Goal: Find specific page/section: Find specific page/section

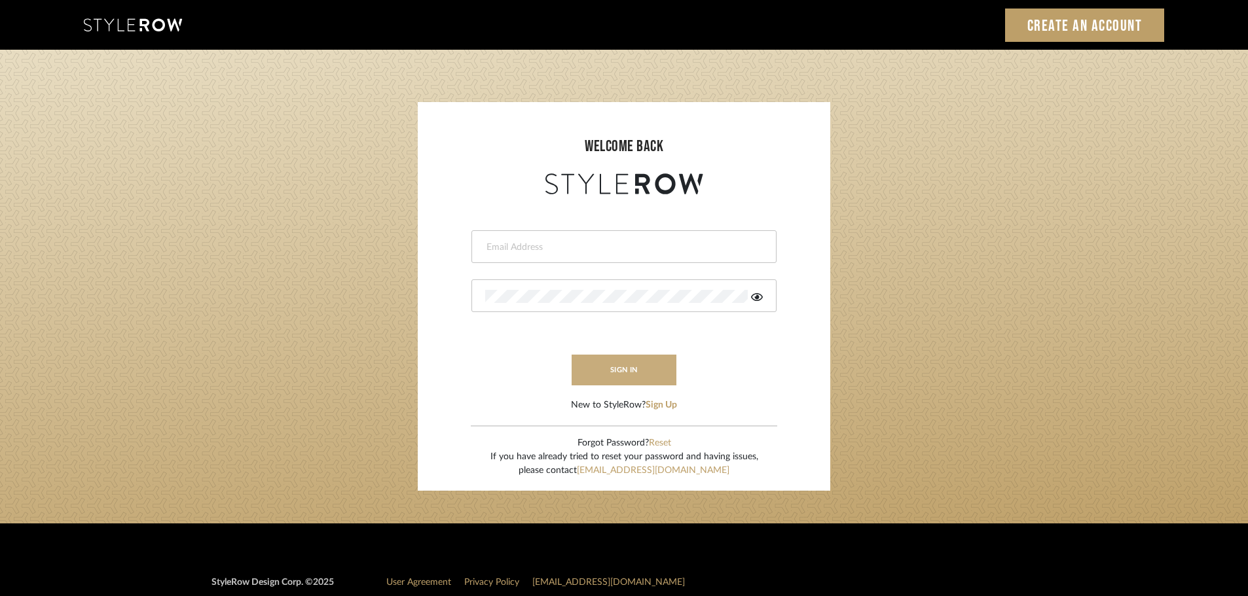
type input "afleener@marikameyer.com"
click at [652, 371] on button "sign in" at bounding box center [623, 370] width 105 height 31
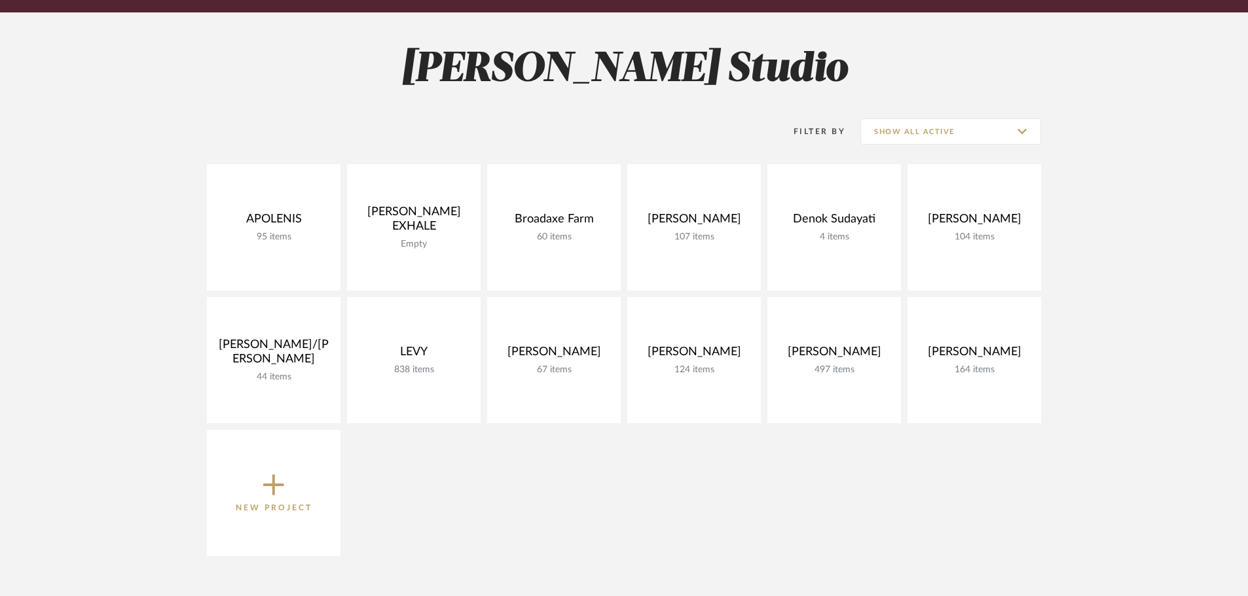
scroll to position [131, 0]
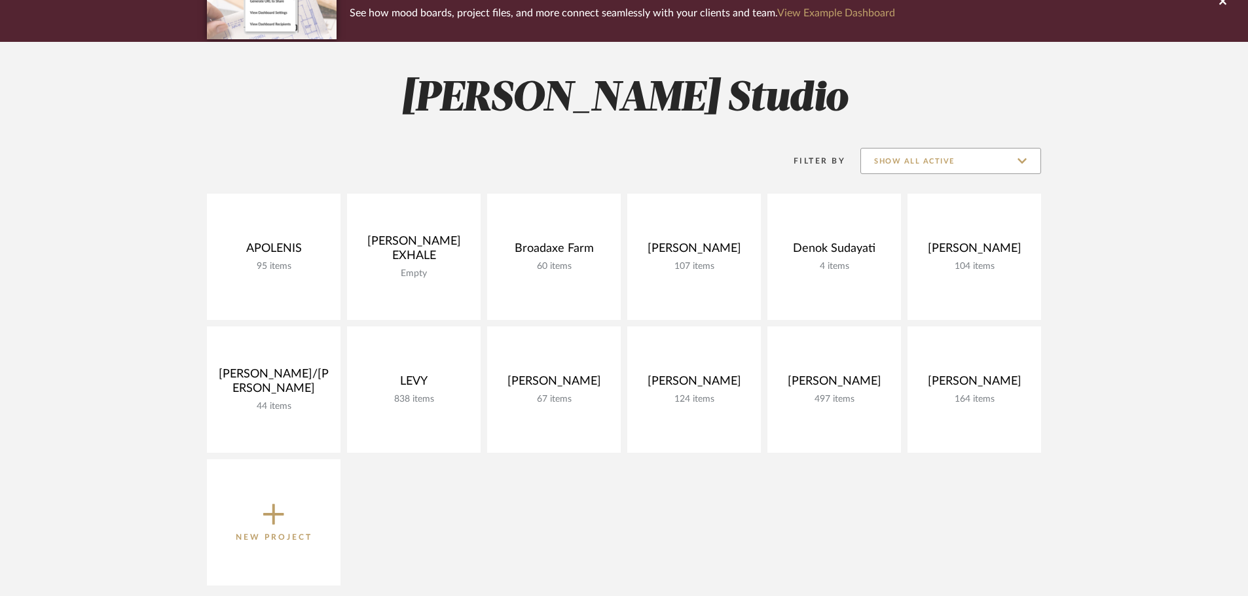
click at [926, 166] on input "Show All Active" at bounding box center [950, 161] width 181 height 26
click at [931, 258] on span "Archived" at bounding box center [952, 256] width 155 height 11
type input "Archived"
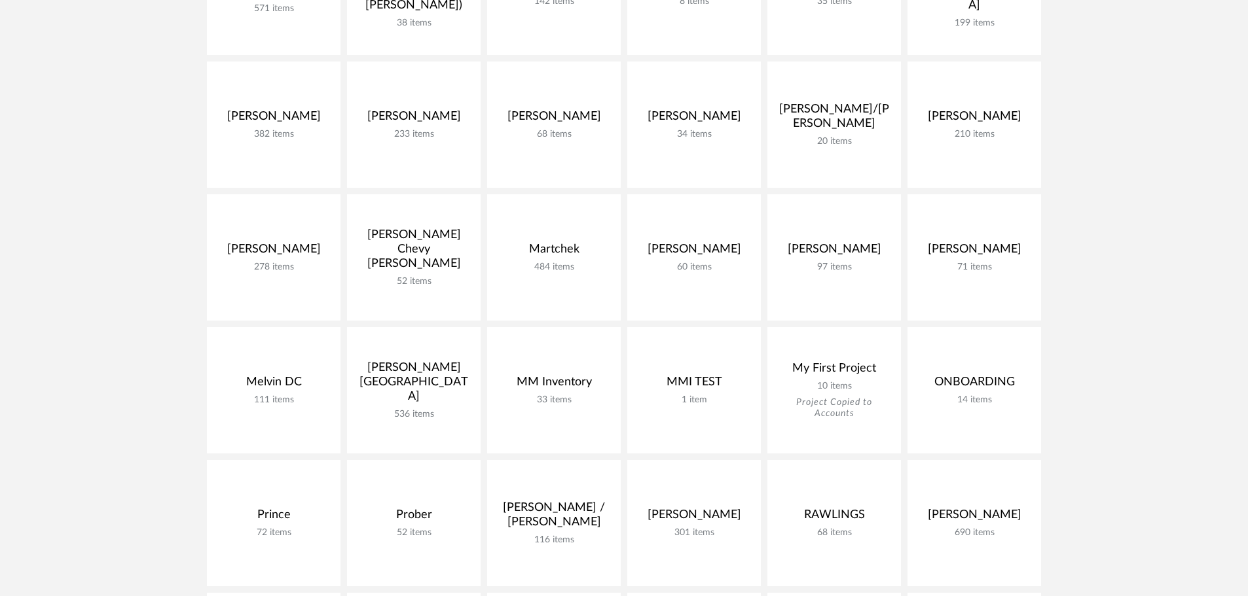
scroll to position [1113, 0]
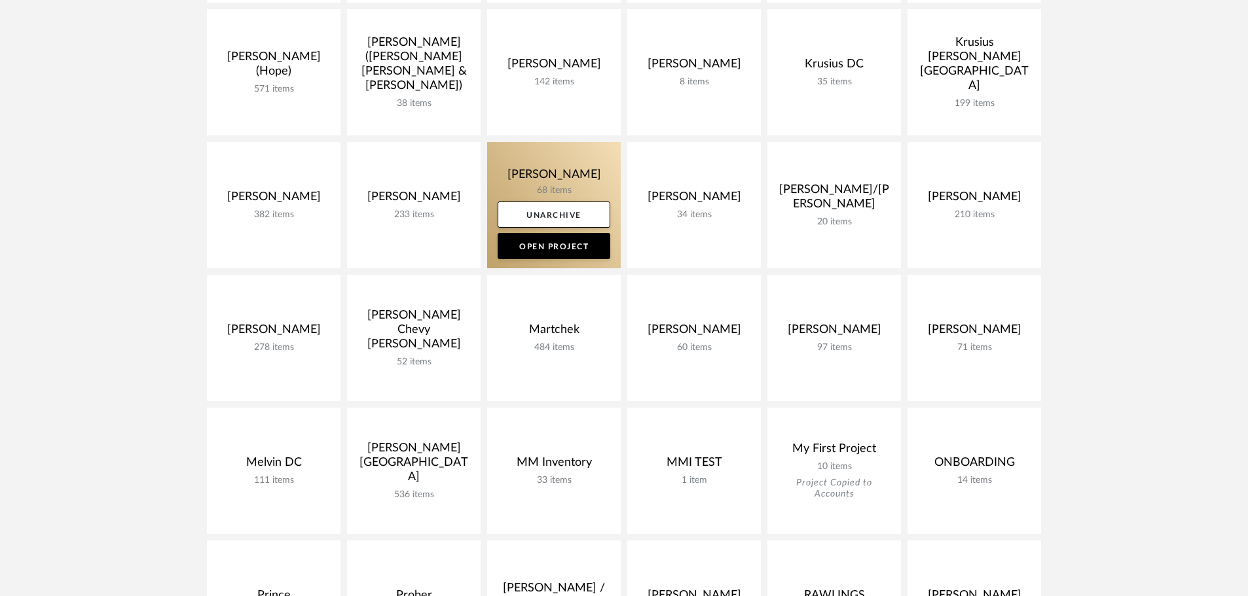
click at [548, 185] on link at bounding box center [554, 205] width 134 height 126
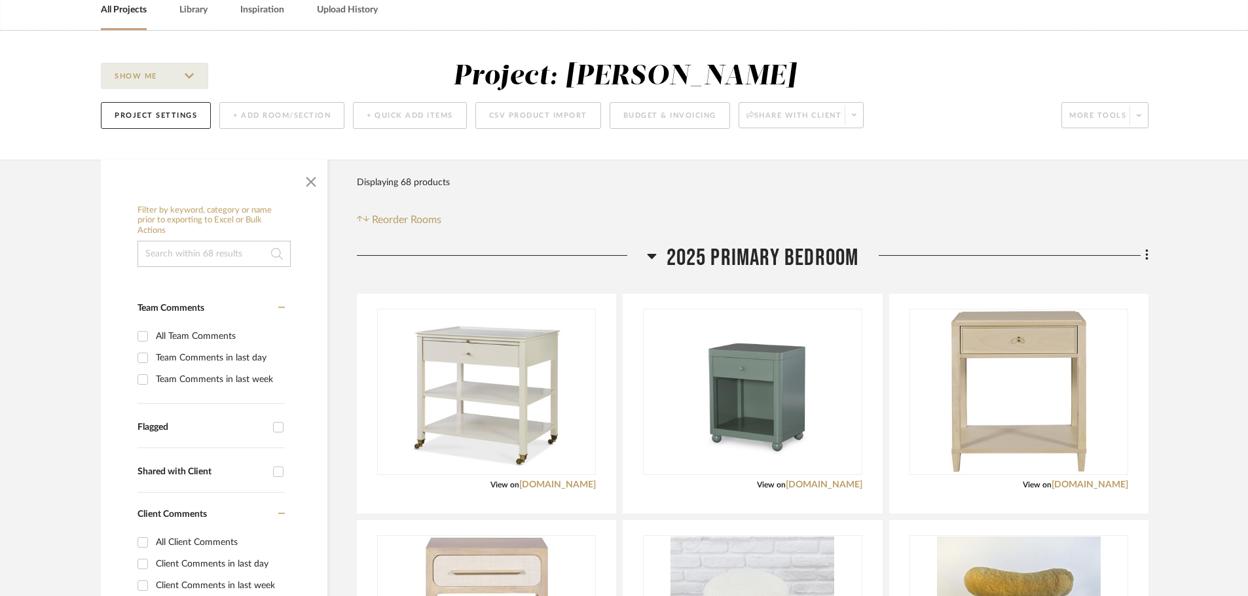
scroll to position [131, 0]
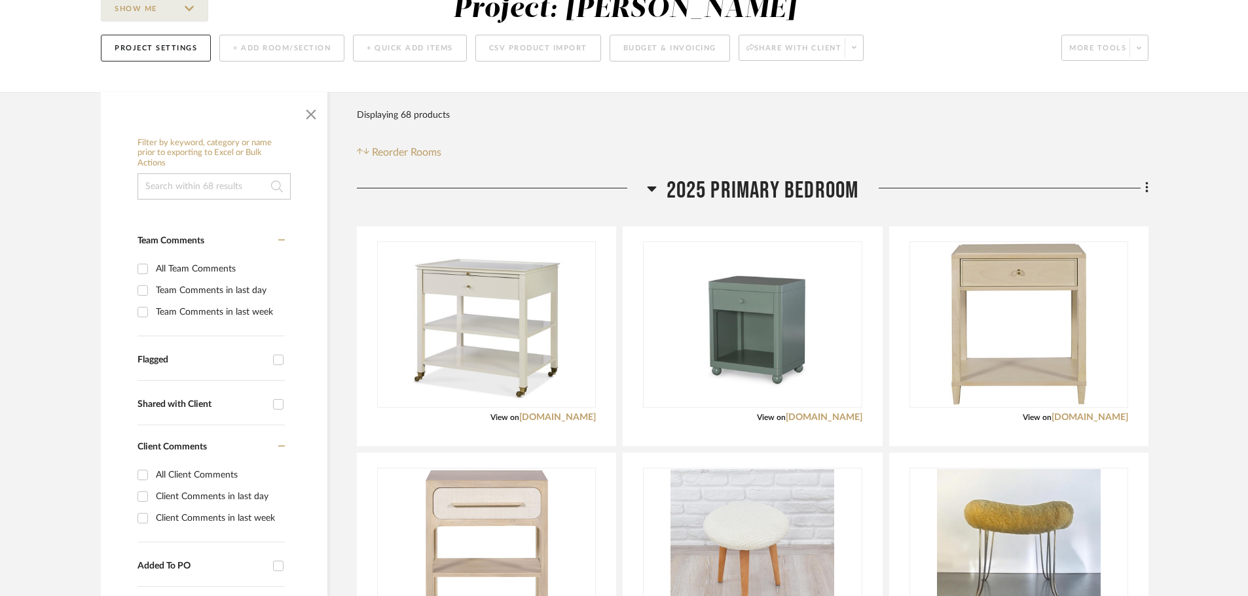
click at [278, 363] on input "Flagged" at bounding box center [278, 360] width 21 height 21
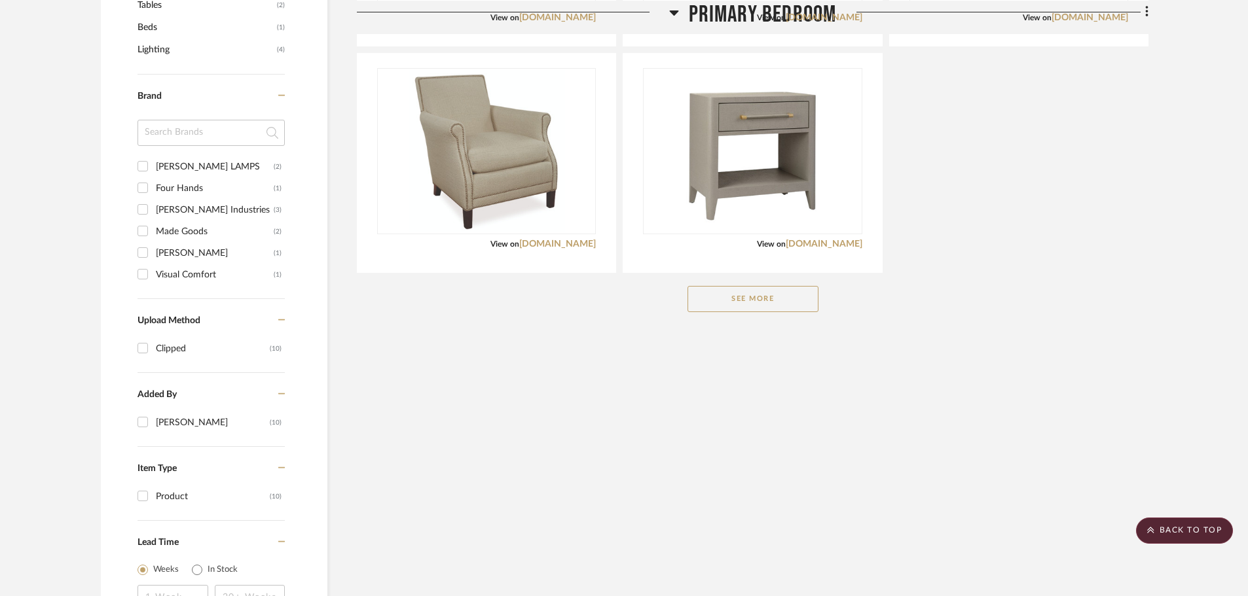
scroll to position [786, 0]
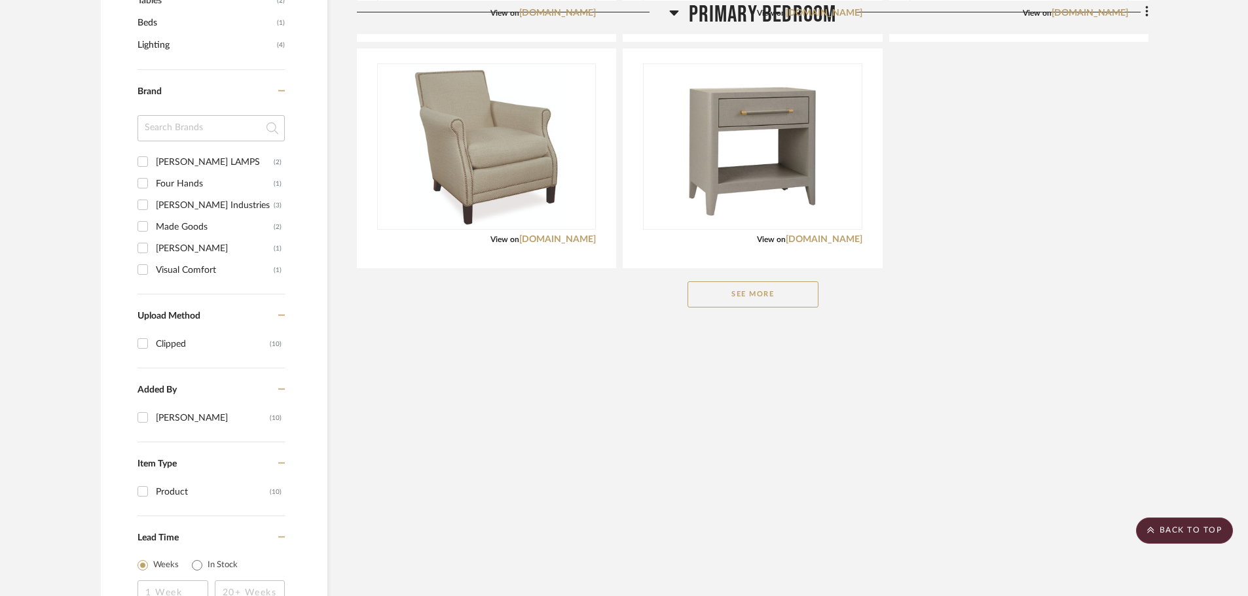
click at [776, 299] on button "See More" at bounding box center [752, 294] width 131 height 26
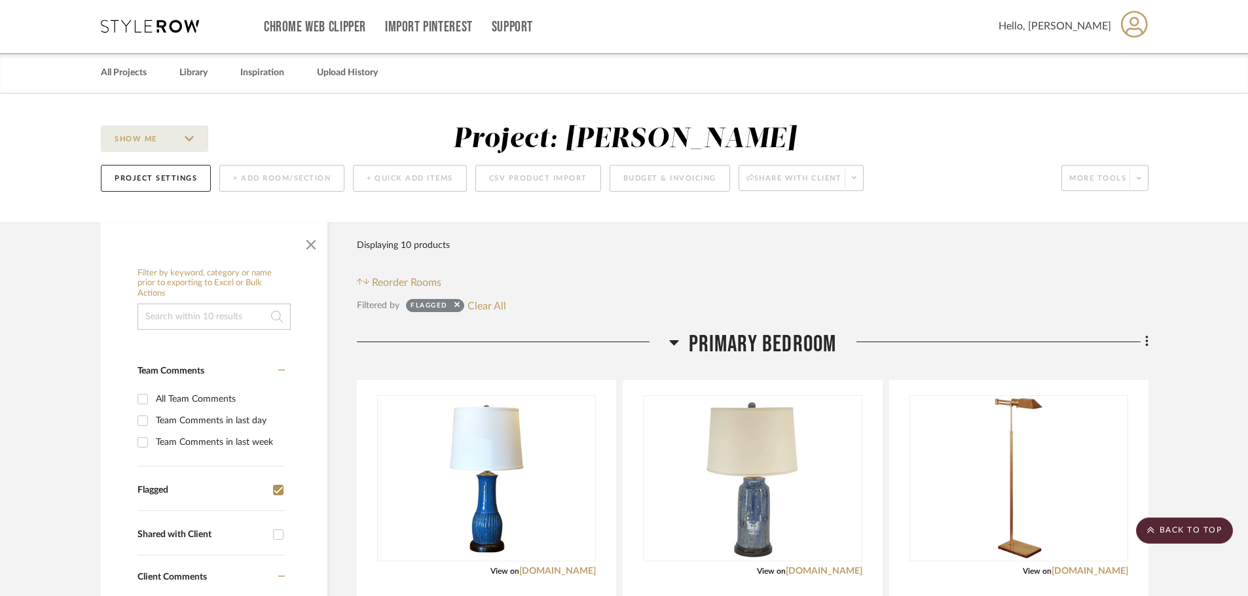
scroll to position [0, 0]
click at [456, 303] on icon at bounding box center [456, 305] width 5 height 9
checkbox input "false"
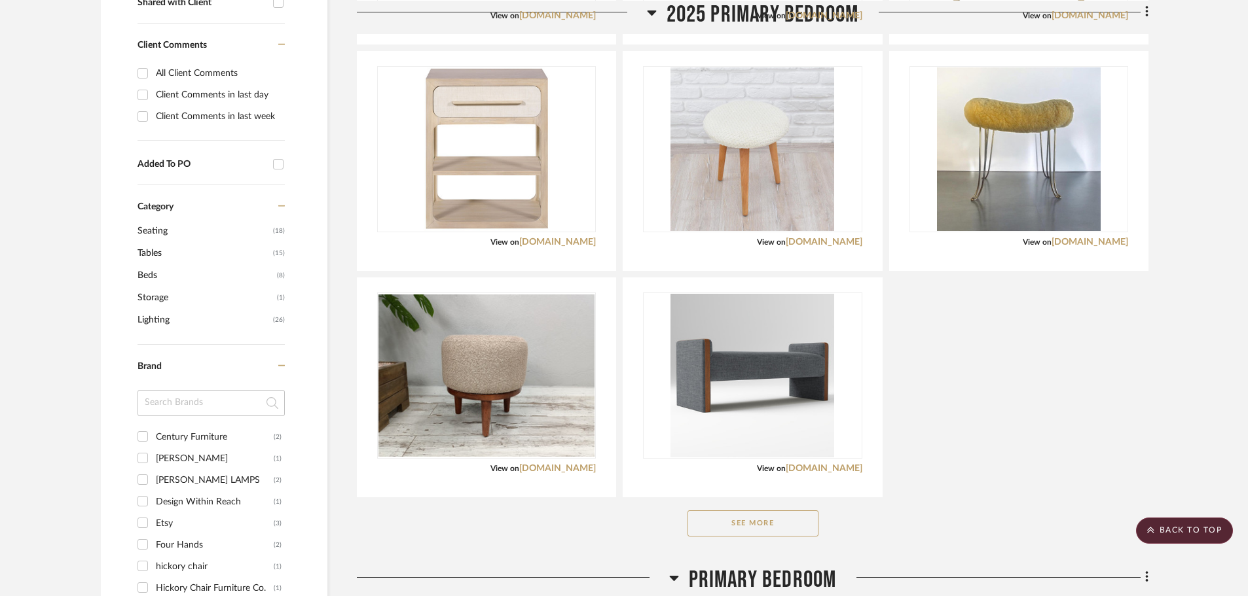
scroll to position [720, 0]
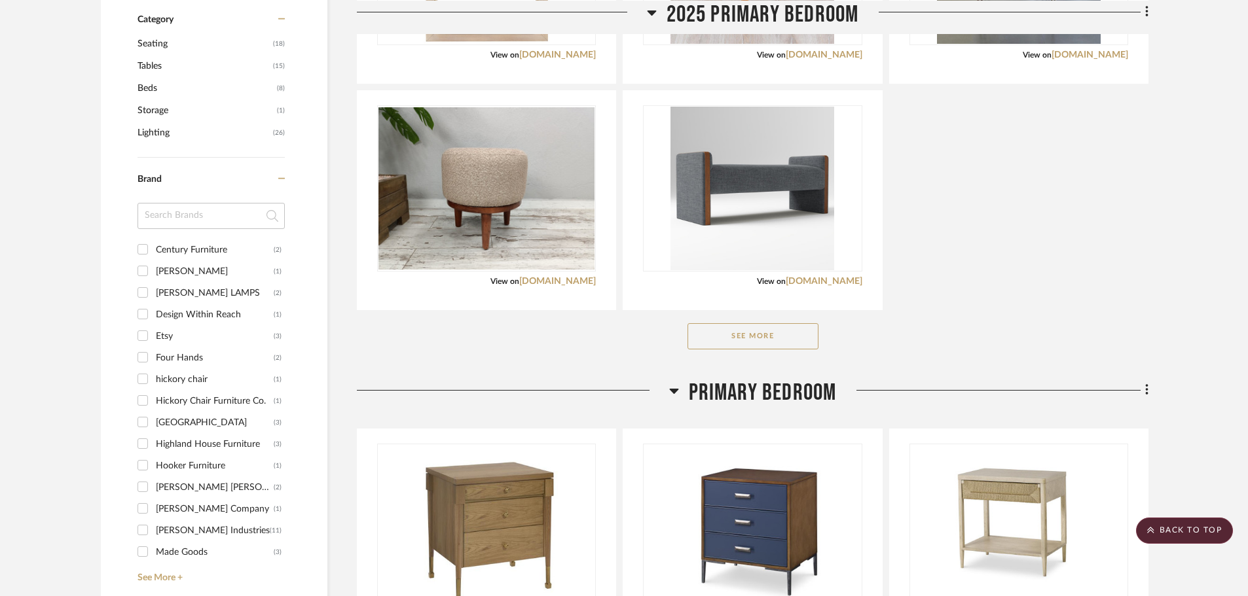
click at [733, 343] on button "See More" at bounding box center [752, 336] width 131 height 26
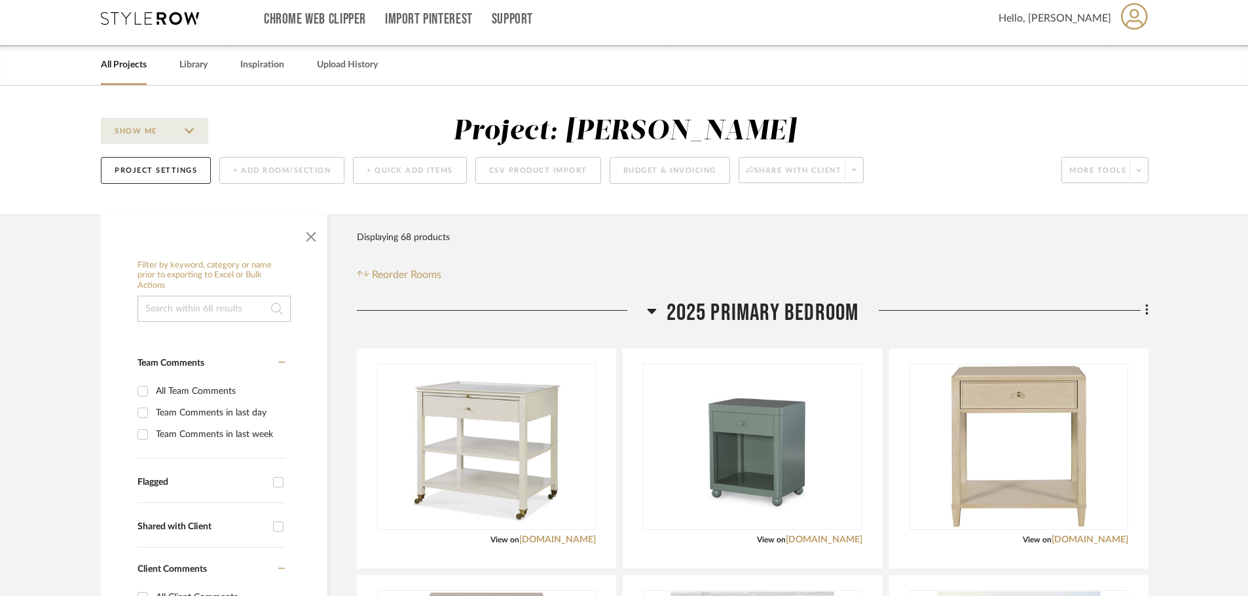
scroll to position [0, 0]
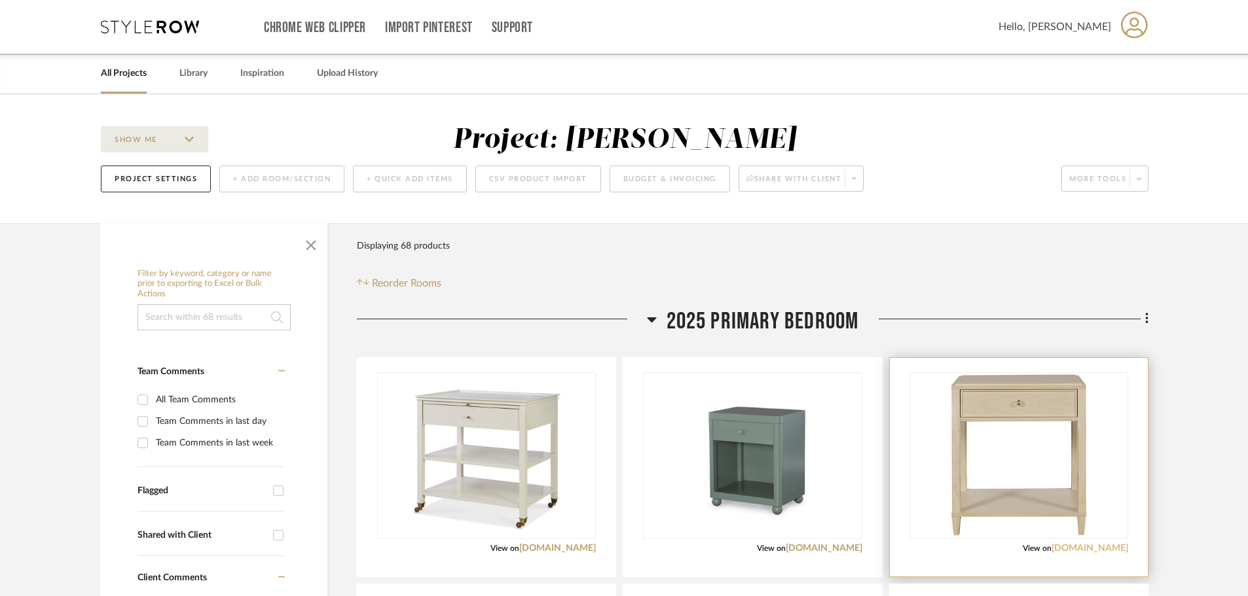
click at [1062, 551] on link "[DOMAIN_NAME]" at bounding box center [1089, 548] width 77 height 9
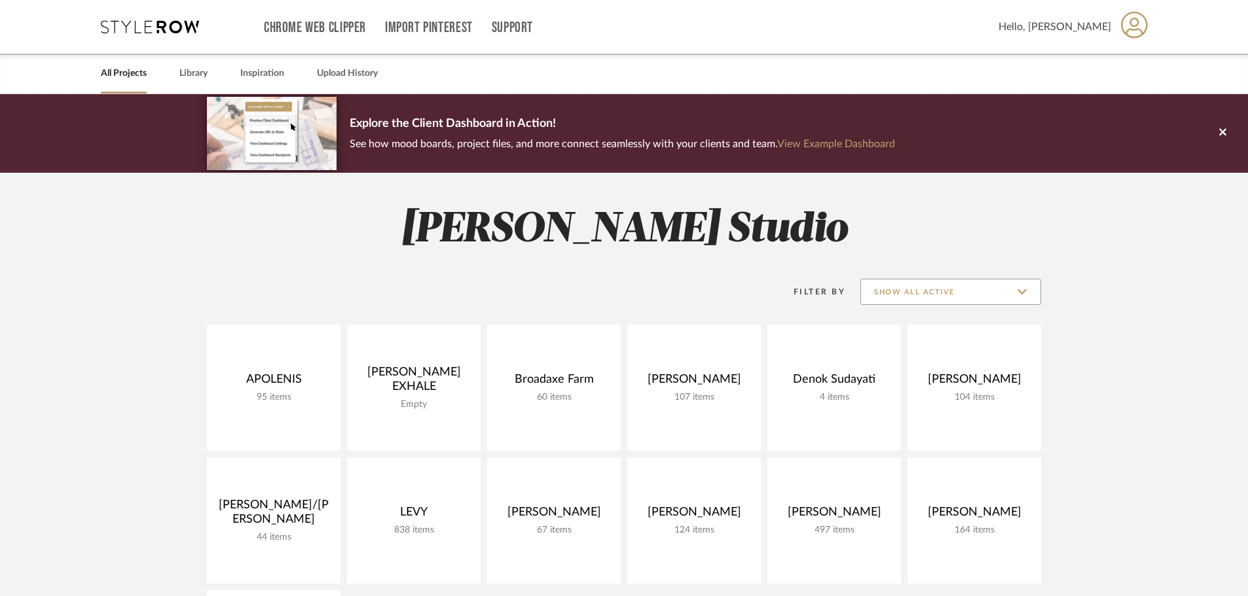
click at [918, 289] on input "Show All Active" at bounding box center [950, 292] width 181 height 26
click at [923, 383] on span "Archived" at bounding box center [952, 387] width 155 height 11
type input "Archived"
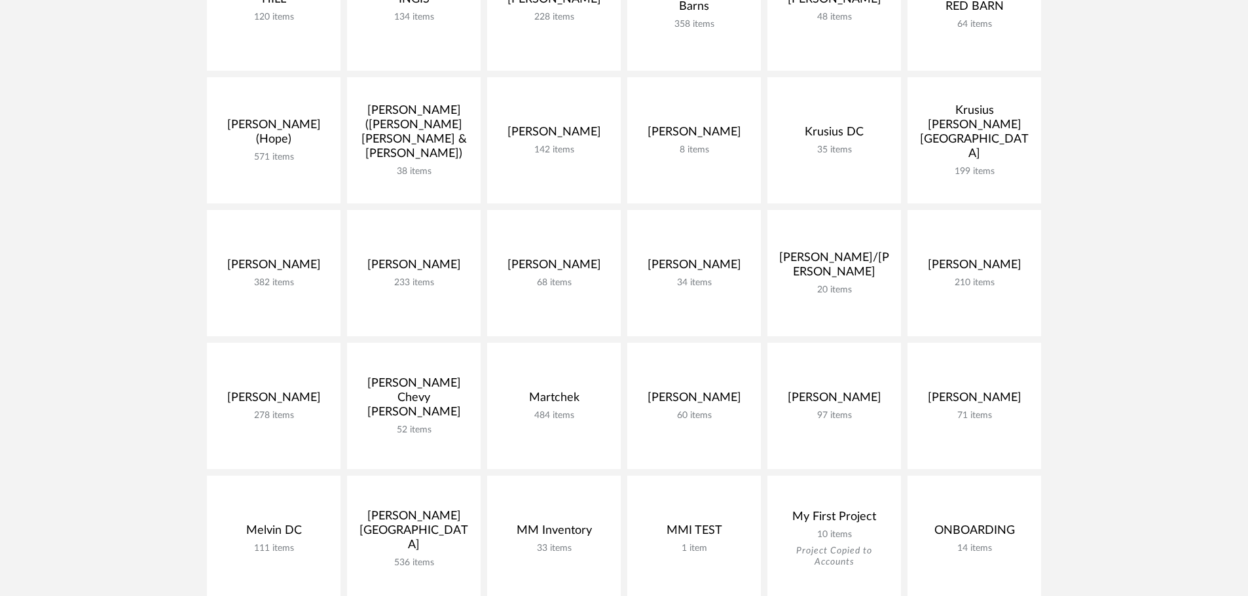
scroll to position [1047, 0]
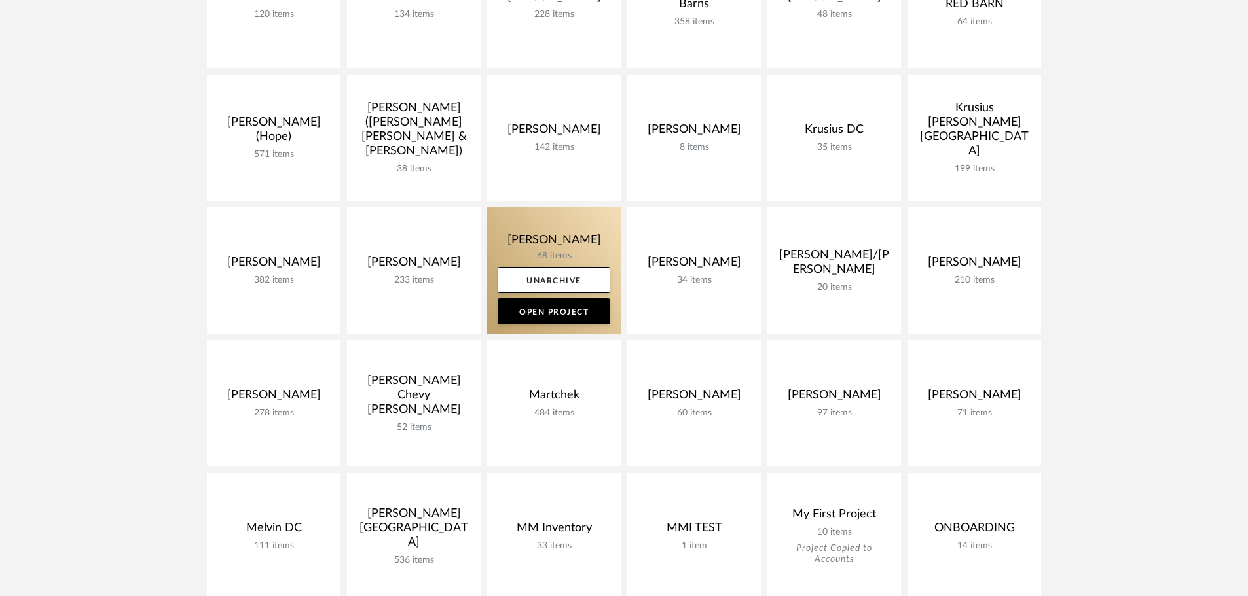
click at [579, 249] on link at bounding box center [554, 271] width 134 height 126
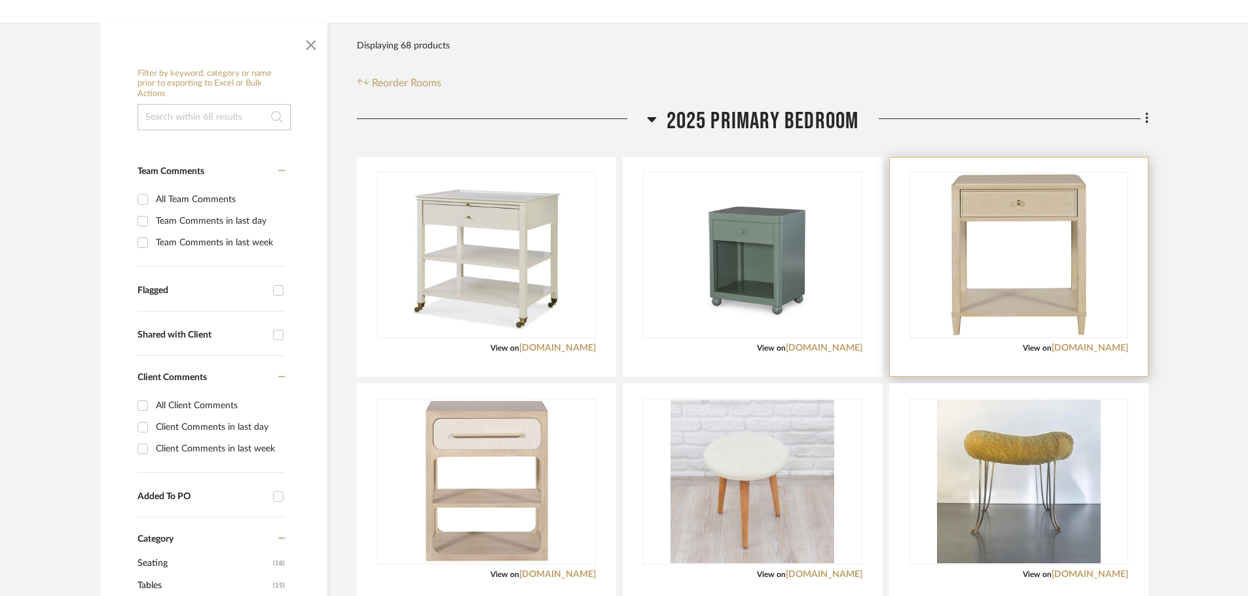
scroll to position [262, 0]
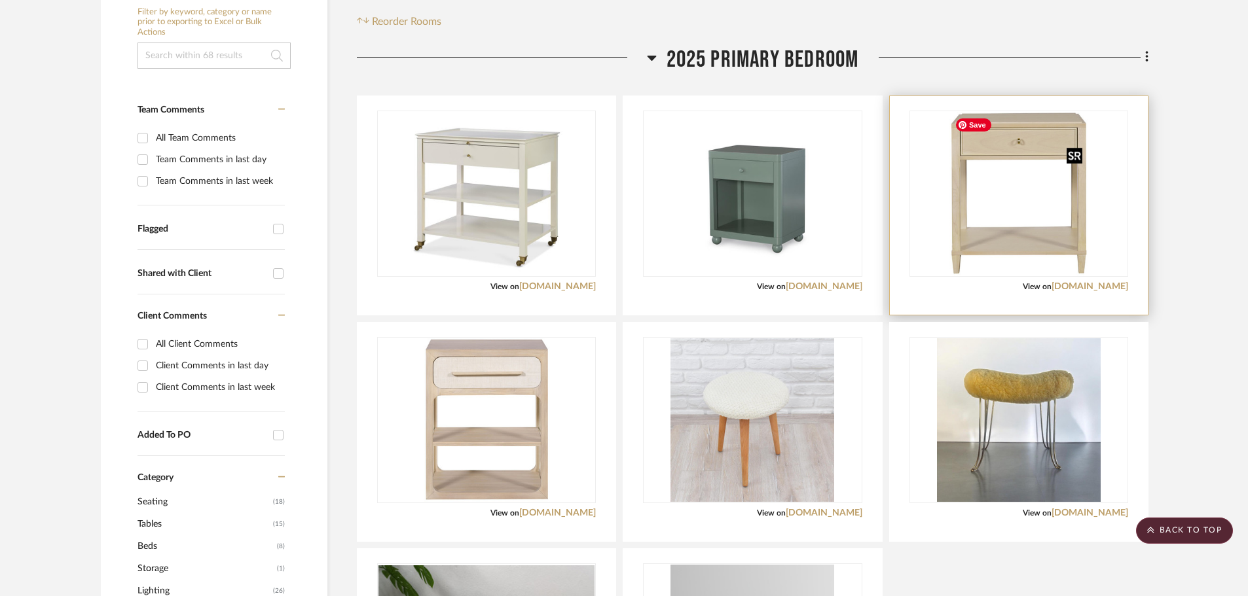
click at [1024, 222] on img "0" at bounding box center [1018, 194] width 138 height 164
click at [956, 300] on div at bounding box center [1019, 205] width 258 height 219
click at [977, 254] on img "0" at bounding box center [1018, 194] width 138 height 164
click at [964, 262] on img "0" at bounding box center [1018, 194] width 138 height 164
click at [961, 281] on div "View on vanguardfurniture.com" at bounding box center [1018, 287] width 219 height 12
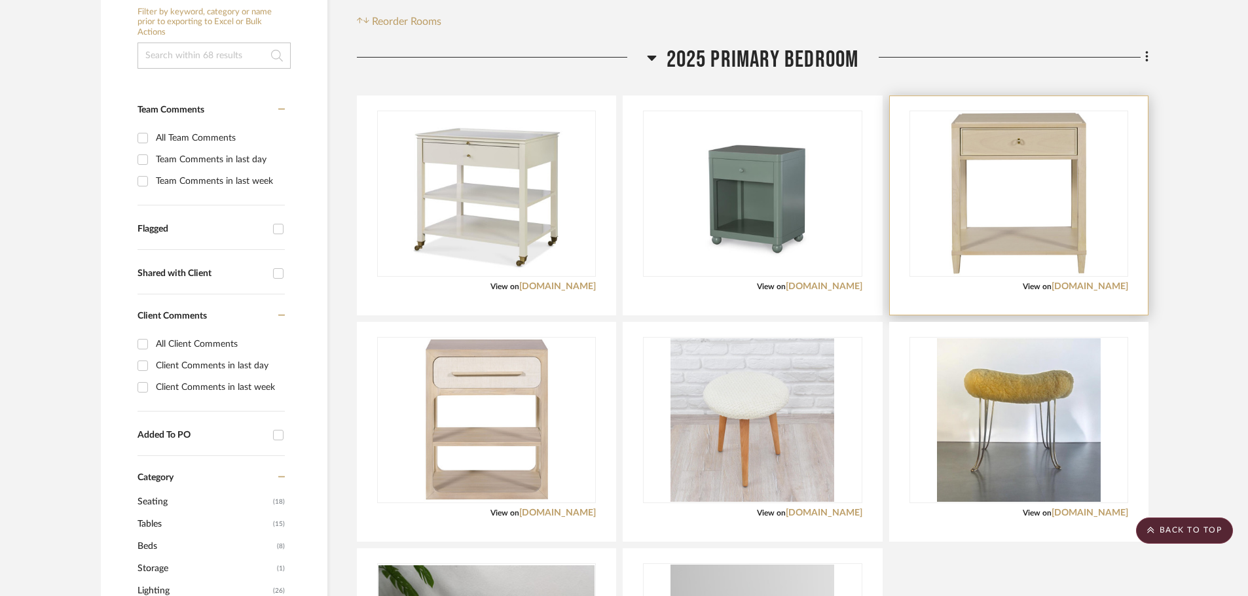
click at [973, 299] on div at bounding box center [1019, 205] width 258 height 219
